Goal: Information Seeking & Learning: Learn about a topic

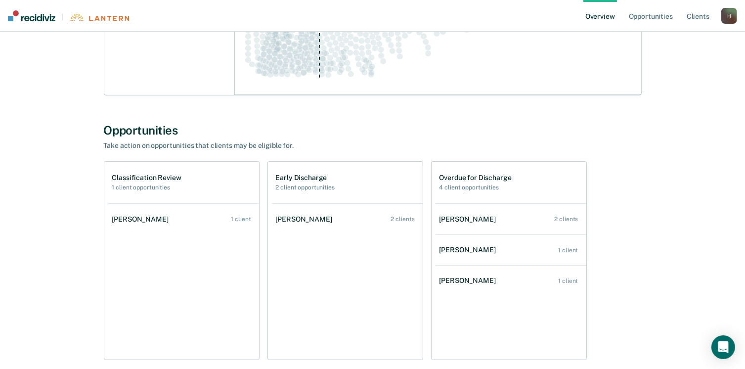
scroll to position [372, 0]
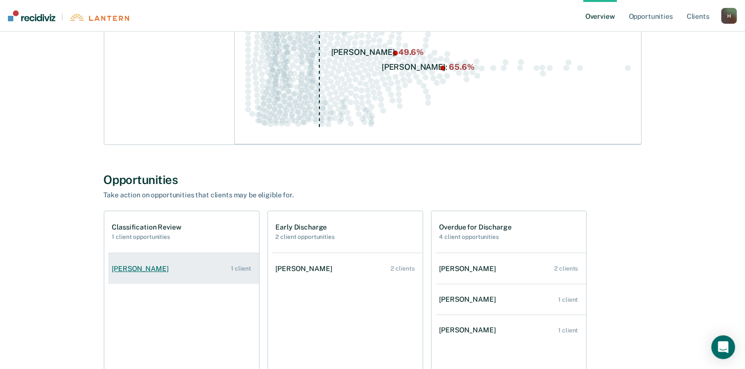
click at [237, 268] on div "1 client" at bounding box center [241, 268] width 20 height 7
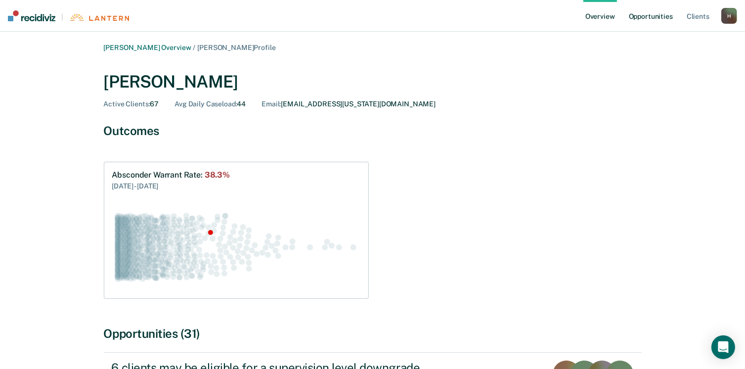
click at [662, 18] on link "Opportunities" at bounding box center [651, 16] width 48 height 32
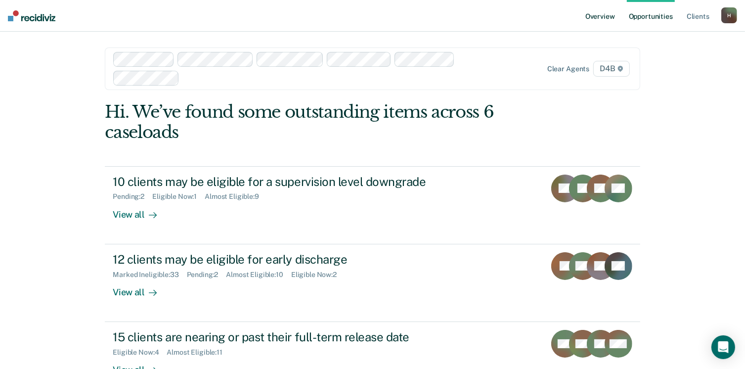
click at [603, 16] on link "Overview" at bounding box center [601, 16] width 34 height 32
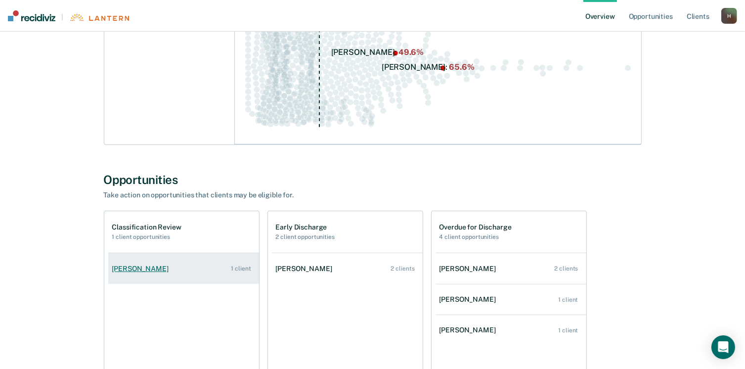
scroll to position [323, 0]
